Goal: Task Accomplishment & Management: Manage account settings

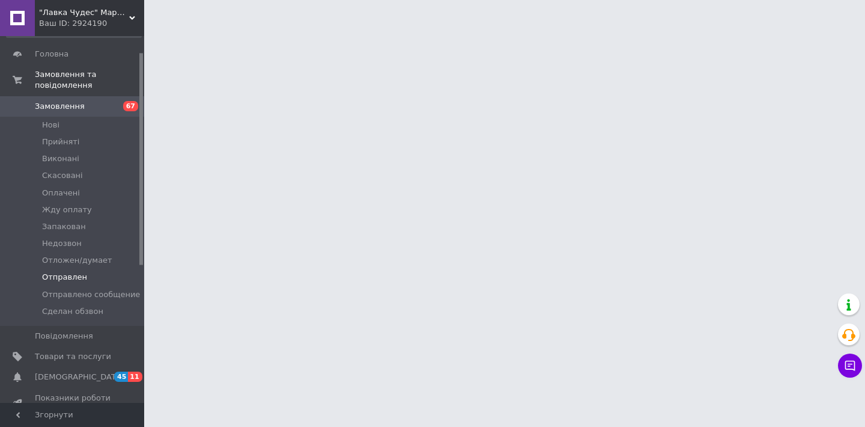
scroll to position [28, 0]
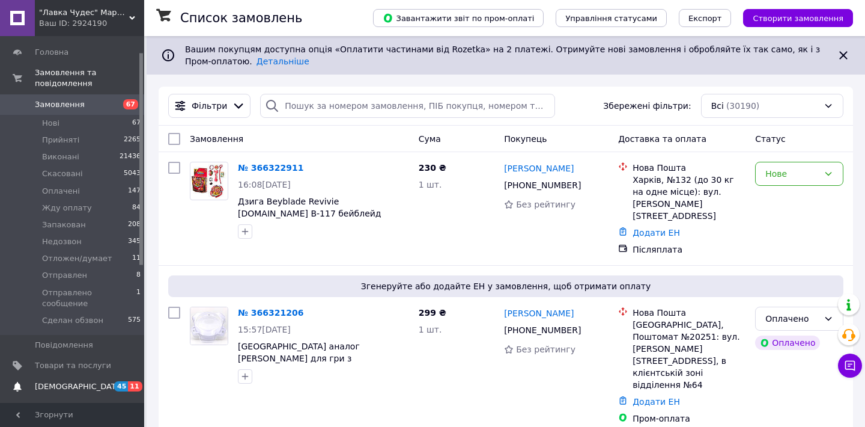
click at [47, 381] on span "[DEMOGRAPHIC_DATA]" at bounding box center [79, 386] width 89 height 11
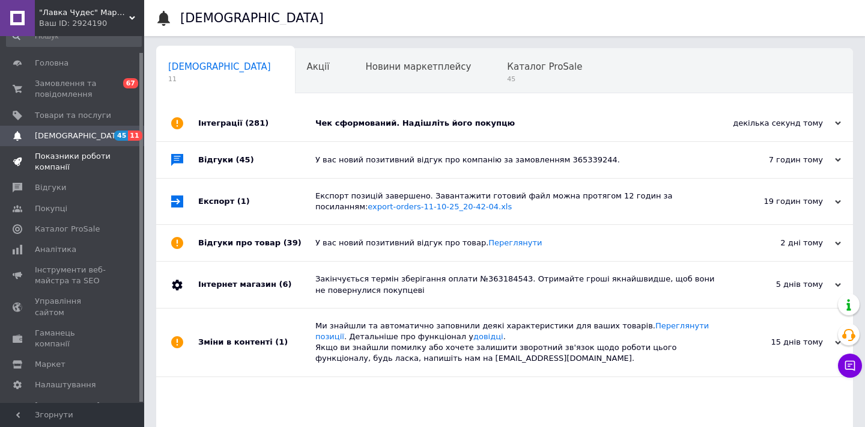
click at [57, 163] on span "Показники роботи компанії" at bounding box center [73, 162] width 76 height 22
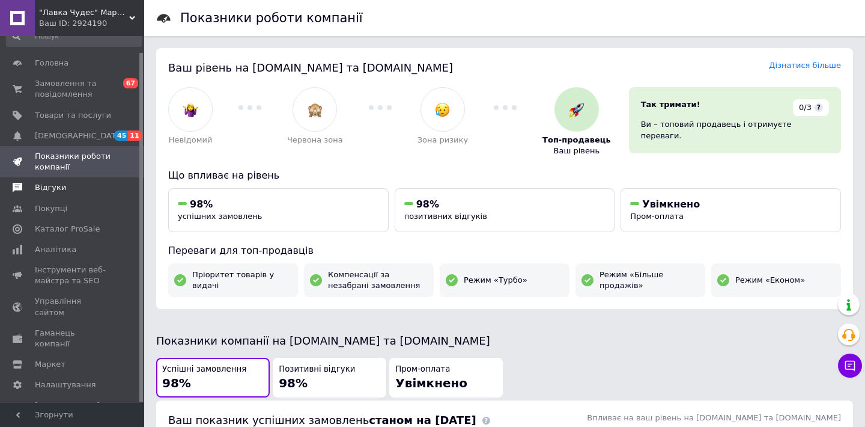
click at [54, 188] on span "Відгуки" at bounding box center [50, 187] width 31 height 11
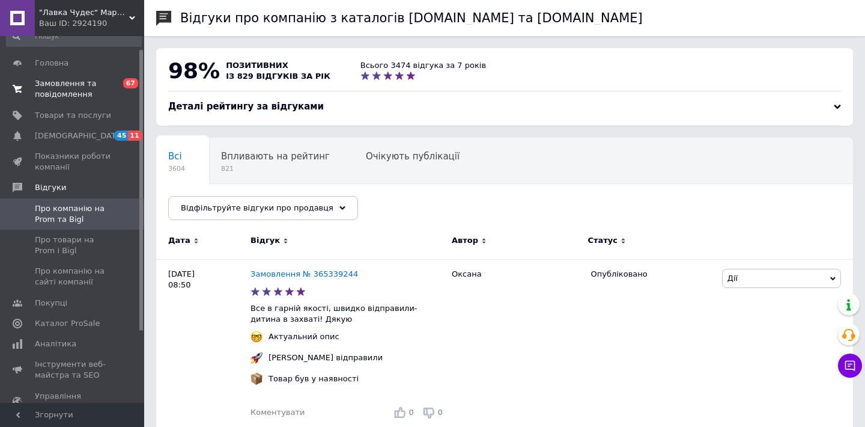
click at [66, 83] on span "Замовлення та повідомлення" at bounding box center [73, 89] width 76 height 22
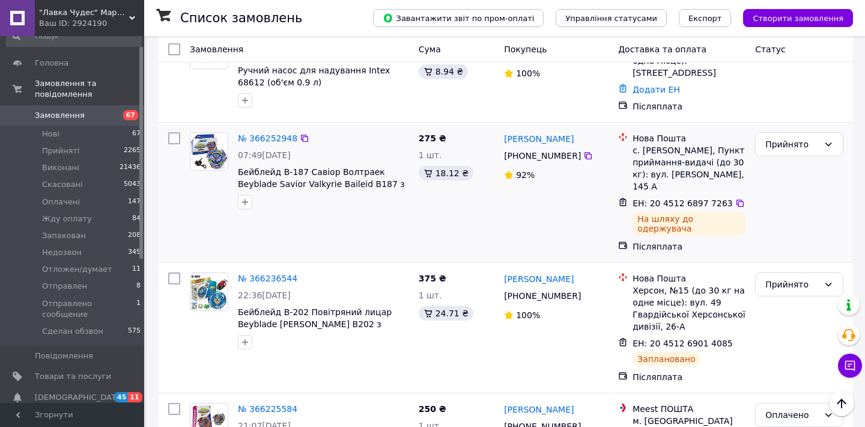
scroll to position [2197, 0]
